Goal: Entertainment & Leisure: Consume media (video, audio)

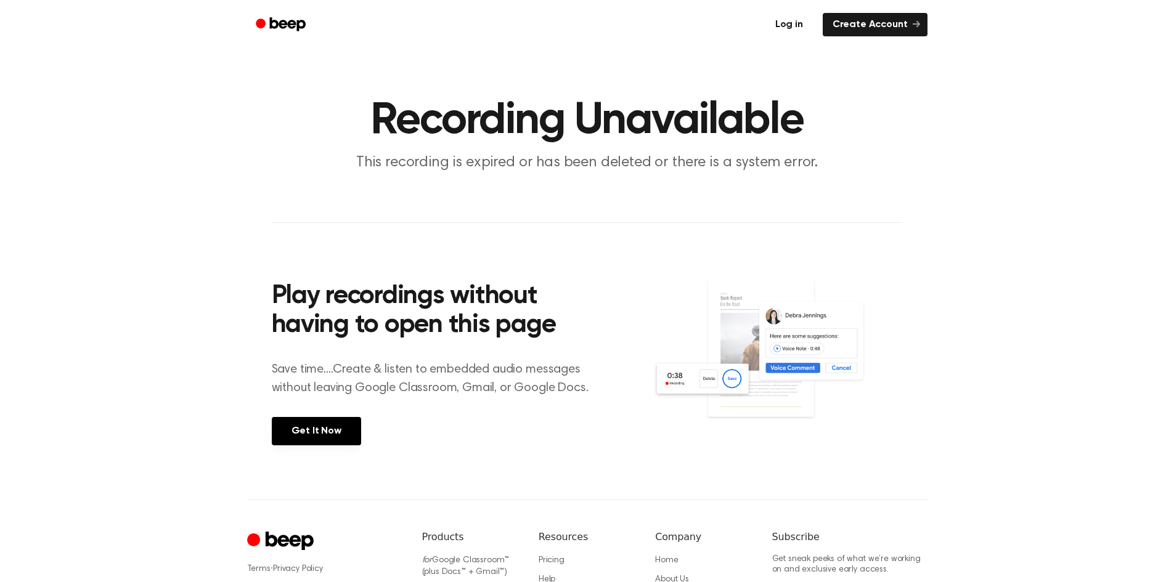
click at [777, 25] on link "Log in" at bounding box center [789, 24] width 52 height 28
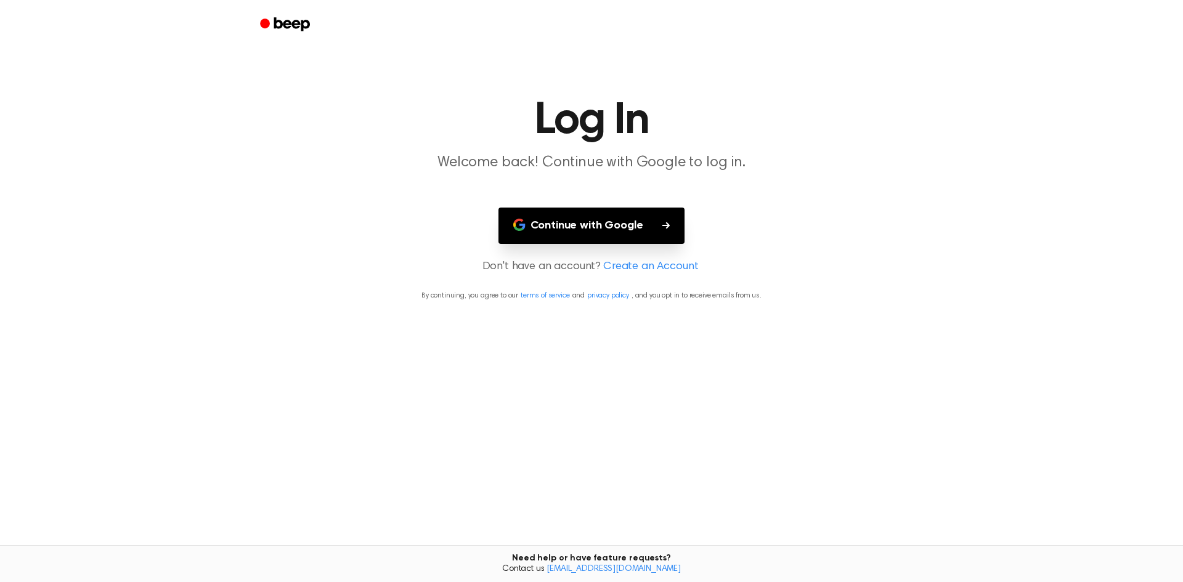
click at [631, 241] on button "Continue with Google" at bounding box center [591, 226] width 187 height 36
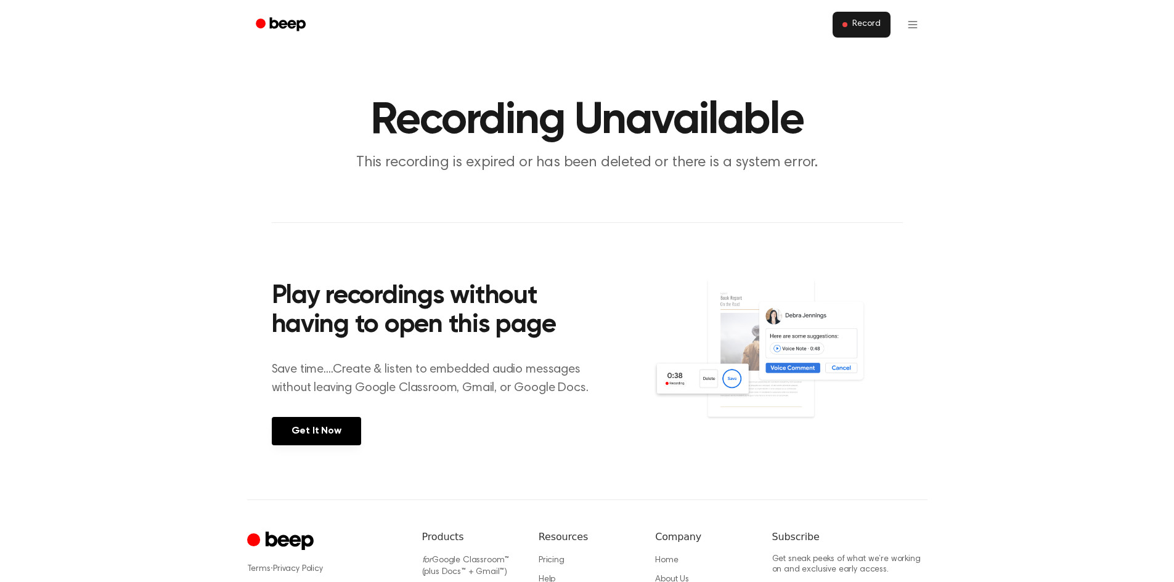
click at [864, 25] on span "Record" at bounding box center [866, 24] width 28 height 11
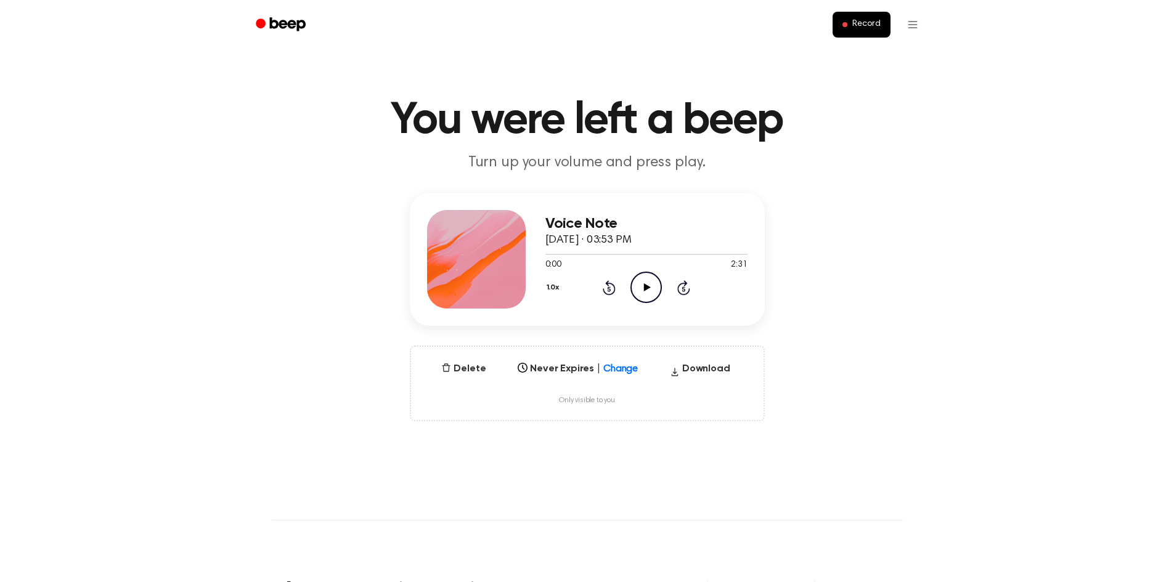
click at [647, 290] on icon "Play Audio" at bounding box center [645, 287] width 31 height 31
click at [647, 290] on icon at bounding box center [646, 287] width 6 height 8
